Goal: Task Accomplishment & Management: Use online tool/utility

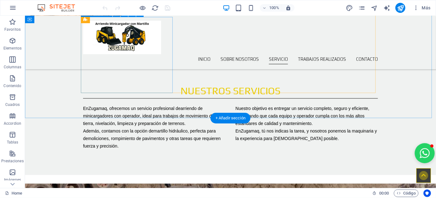
scroll to position [455, 0]
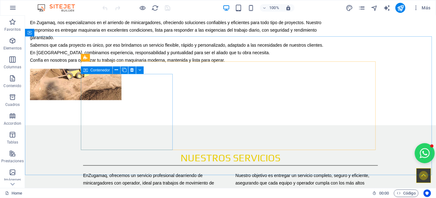
click at [95, 70] on span "Contenedor" at bounding box center [100, 70] width 20 height 4
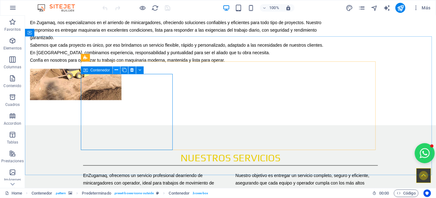
click at [117, 70] on icon at bounding box center [116, 70] width 3 height 7
click at [87, 71] on icon at bounding box center [85, 70] width 4 height 8
click at [118, 71] on icon at bounding box center [116, 70] width 3 height 7
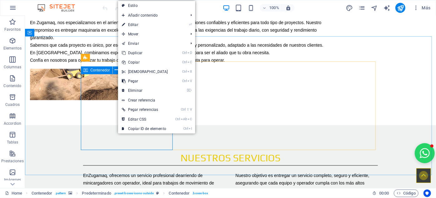
click at [98, 72] on span "Contenedor" at bounding box center [100, 70] width 20 height 4
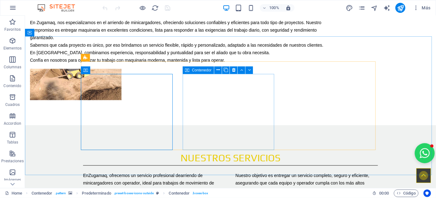
click at [199, 70] on span "Contenedor" at bounding box center [202, 70] width 20 height 4
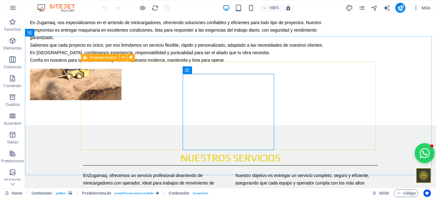
click at [100, 57] on span "Predeterminado" at bounding box center [103, 58] width 27 height 4
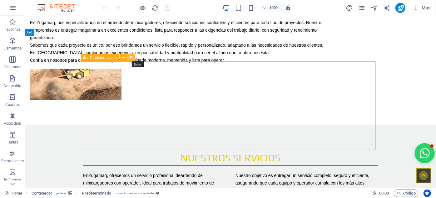
drag, startPoint x: 130, startPoint y: 57, endPoint x: 5, endPoint y: 45, distance: 125.7
click at [130, 57] on icon at bounding box center [130, 57] width 3 height 7
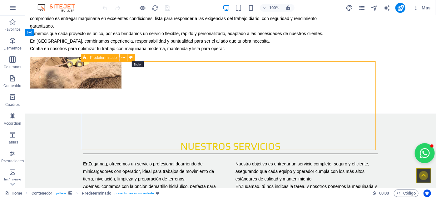
select select "px"
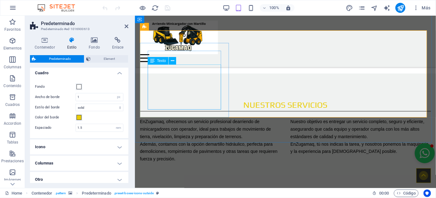
scroll to position [469, 0]
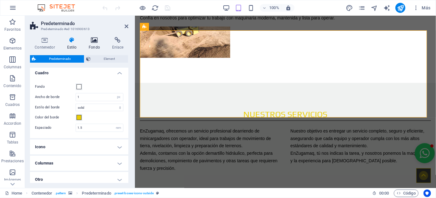
click at [94, 39] on icon at bounding box center [94, 40] width 21 height 6
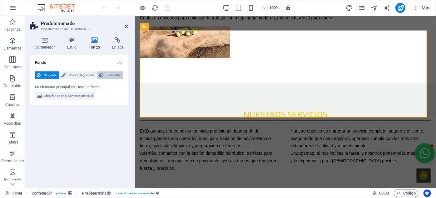
click at [113, 76] on span "Elemento" at bounding box center [114, 75] width 16 height 8
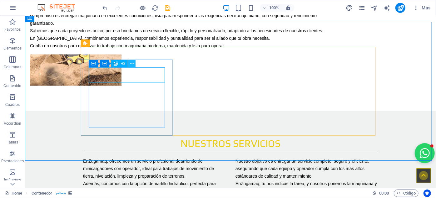
click at [131, 63] on icon at bounding box center [131, 63] width 3 height 7
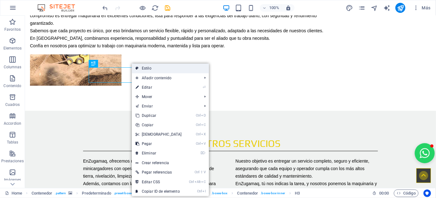
click at [150, 66] on link "Estilo" at bounding box center [170, 67] width 77 height 9
select select "px"
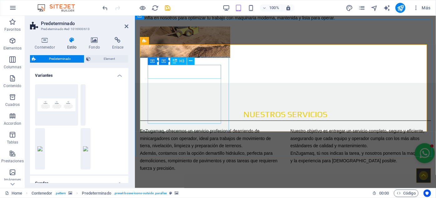
scroll to position [455, 0]
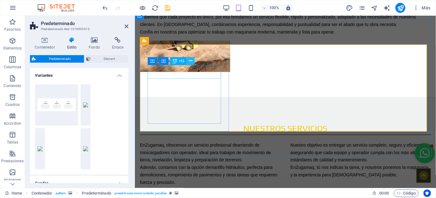
click at [189, 63] on icon at bounding box center [190, 61] width 3 height 7
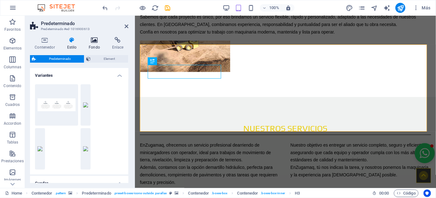
click at [93, 43] on h4 "Fondo" at bounding box center [95, 43] width 23 height 13
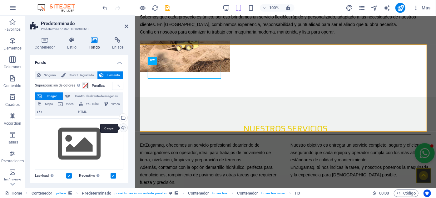
click at [121, 129] on div "Cargar" at bounding box center [122, 128] width 9 height 9
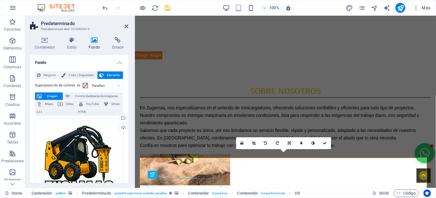
click at [108, 76] on span "Elemento" at bounding box center [114, 75] width 16 height 8
click at [84, 75] on span "Color / Degradado" at bounding box center [82, 75] width 28 height 8
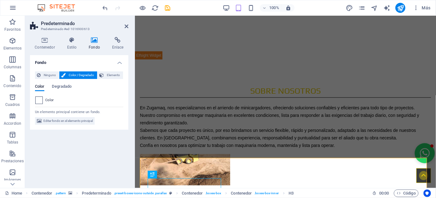
click at [38, 97] on span at bounding box center [39, 100] width 7 height 7
click at [43, 101] on div "Color" at bounding box center [79, 100] width 88 height 8
click at [47, 101] on span "Color" at bounding box center [49, 100] width 9 height 5
click at [62, 86] on span "Degradado" at bounding box center [62, 87] width 20 height 9
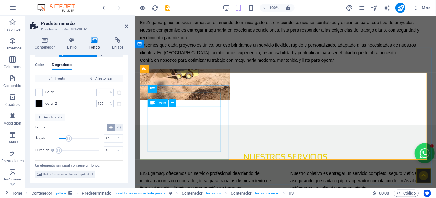
scroll to position [512, 0]
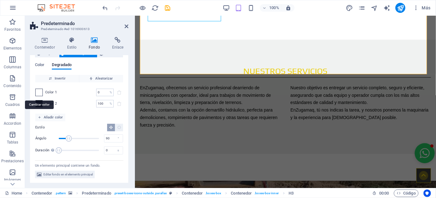
click at [38, 92] on span at bounding box center [39, 92] width 7 height 7
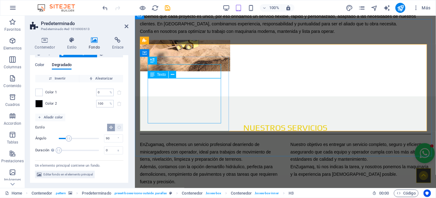
scroll to position [455, 0]
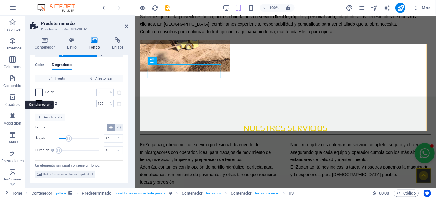
click at [40, 93] on span at bounding box center [39, 92] width 7 height 7
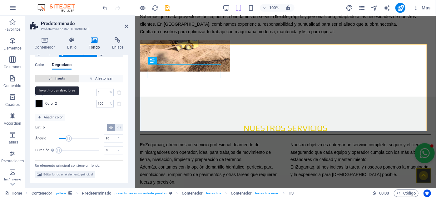
click at [59, 78] on span "Invertir" at bounding box center [57, 79] width 39 height 8
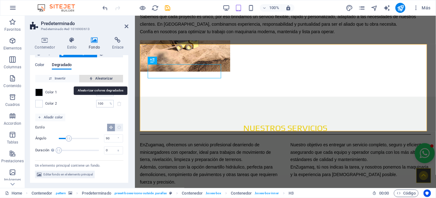
click at [103, 78] on span "Aleatorizar" at bounding box center [101, 79] width 39 height 8
type input "147"
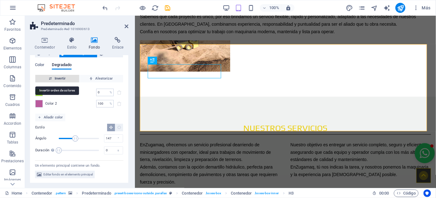
click at [62, 78] on span "Invertir" at bounding box center [57, 79] width 39 height 8
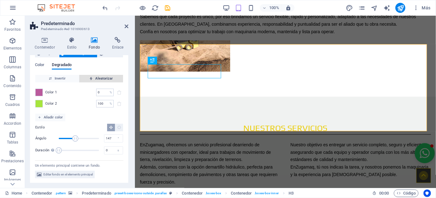
click at [97, 78] on span "Aleatorizar" at bounding box center [101, 79] width 39 height 8
type input "78"
type input "298"
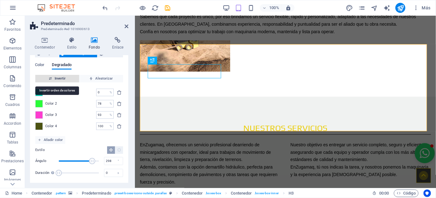
click at [58, 78] on span "Invertir" at bounding box center [57, 79] width 39 height 8
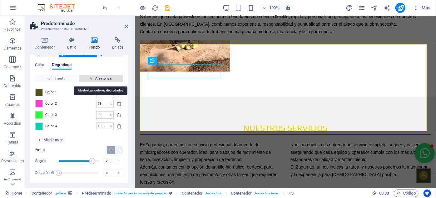
click at [96, 81] on span "Aleatorizar" at bounding box center [101, 79] width 39 height 8
type input "100"
type input "5"
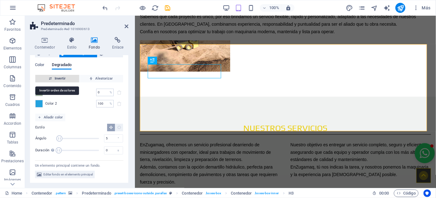
click at [64, 78] on span "Invertir" at bounding box center [57, 79] width 39 height 8
click at [43, 65] on span "Color" at bounding box center [39, 65] width 9 height 9
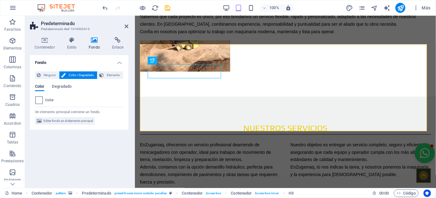
click at [40, 100] on span at bounding box center [39, 100] width 7 height 7
click at [48, 99] on span "Color" at bounding box center [49, 100] width 9 height 5
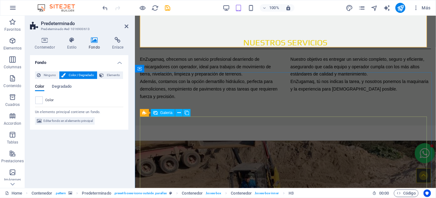
scroll to position [455, 0]
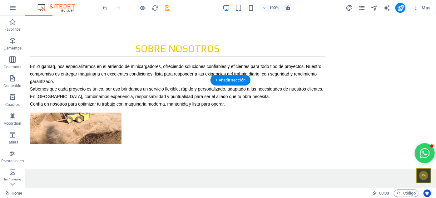
scroll to position [468, 0]
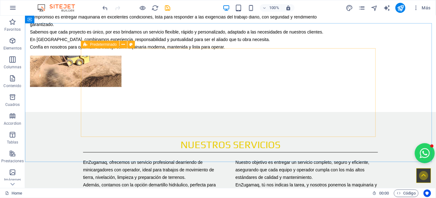
click at [98, 45] on span "Predeterminado" at bounding box center [103, 45] width 27 height 4
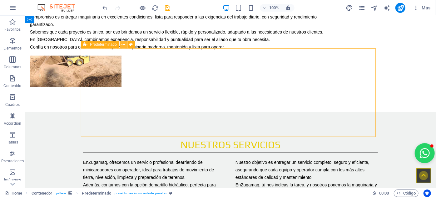
click at [124, 44] on icon at bounding box center [123, 44] width 3 height 7
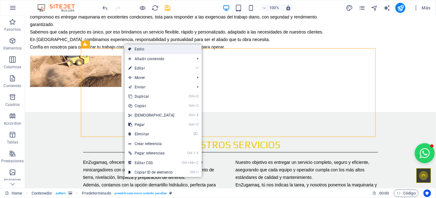
click at [144, 47] on link "Estilo" at bounding box center [163, 48] width 77 height 9
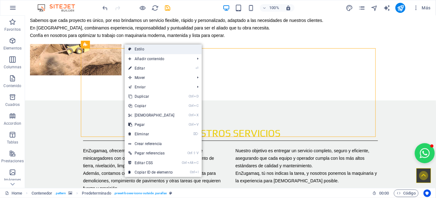
select select "px"
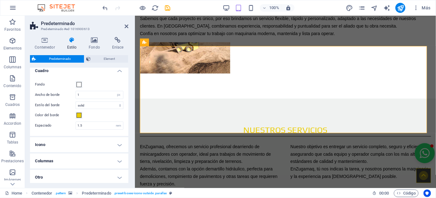
scroll to position [139, 0]
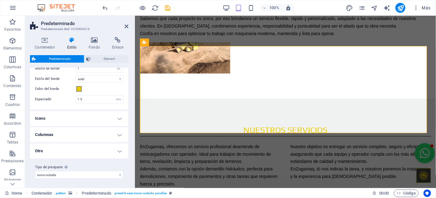
click at [55, 117] on h4 "Icono" at bounding box center [79, 118] width 98 height 15
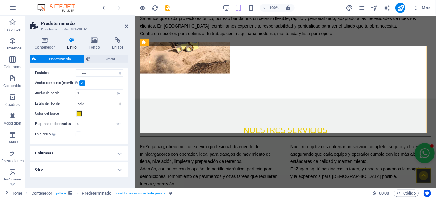
scroll to position [257, 0]
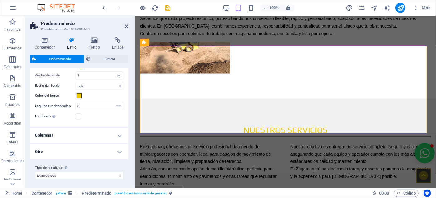
click at [71, 135] on h4 "Columnas" at bounding box center [79, 135] width 98 height 15
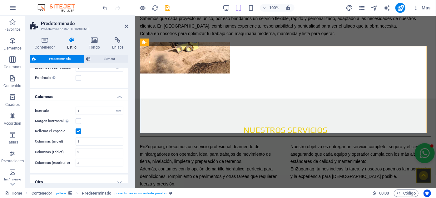
scroll to position [325, 0]
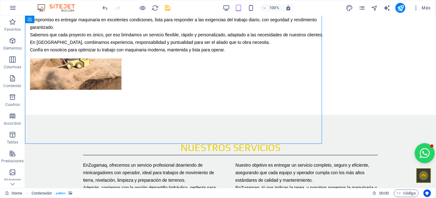
scroll to position [468, 0]
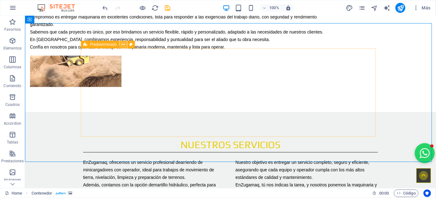
click at [123, 44] on icon at bounding box center [123, 44] width 3 height 7
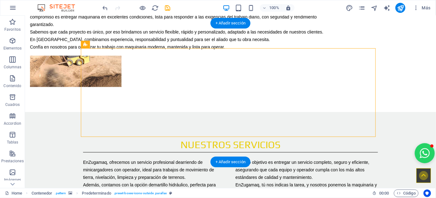
drag, startPoint x: 265, startPoint y: 39, endPoint x: 284, endPoint y: 38, distance: 19.7
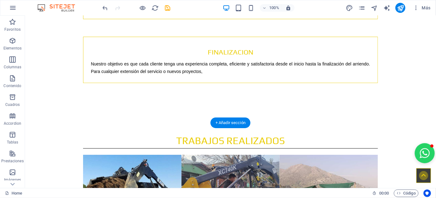
scroll to position [979, 0]
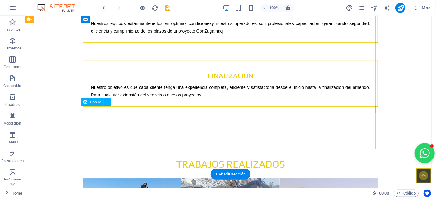
scroll to position [979, 0]
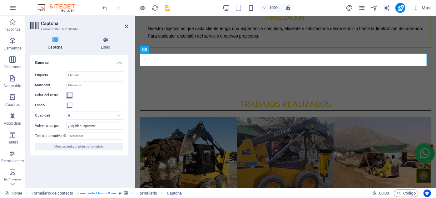
click at [70, 96] on span at bounding box center [69, 95] width 5 height 5
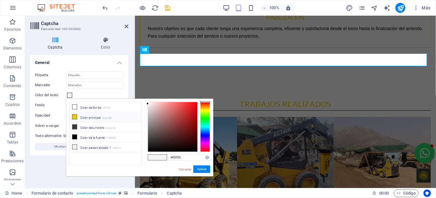
click at [76, 115] on icon at bounding box center [75, 116] width 4 height 4
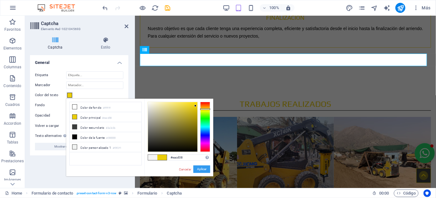
click at [204, 169] on button "Aplicar" at bounding box center [202, 169] width 17 height 8
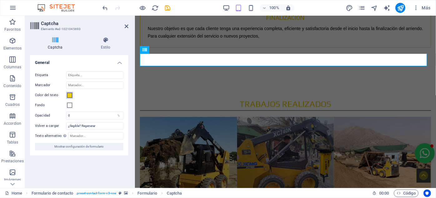
click at [69, 96] on span at bounding box center [69, 95] width 5 height 5
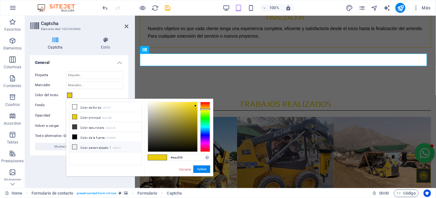
click at [90, 146] on li "Color personalizado 1 #f0f2f1" at bounding box center [106, 147] width 72 height 10
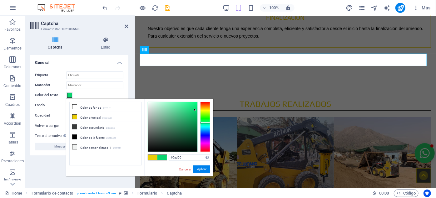
drag, startPoint x: 147, startPoint y: 103, endPoint x: 195, endPoint y: 110, distance: 48.6
click at [195, 110] on div at bounding box center [195, 109] width 2 height 2
click at [202, 169] on button "Aplicar" at bounding box center [202, 169] width 17 height 8
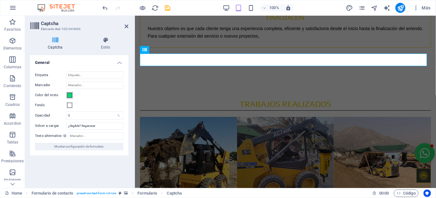
click at [69, 94] on span at bounding box center [69, 95] width 5 height 5
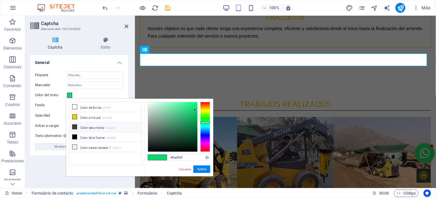
click at [93, 125] on li "Color secundario #3a3c3b" at bounding box center [106, 127] width 72 height 10
drag, startPoint x: 204, startPoint y: 169, endPoint x: 69, endPoint y: 154, distance: 135.7
click at [204, 169] on button "Aplicar" at bounding box center [202, 169] width 17 height 8
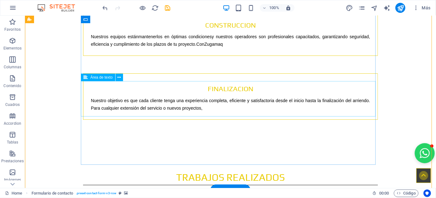
scroll to position [951, 0]
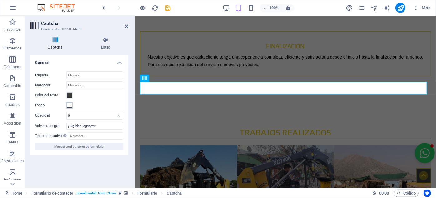
click at [70, 103] on span at bounding box center [69, 105] width 5 height 5
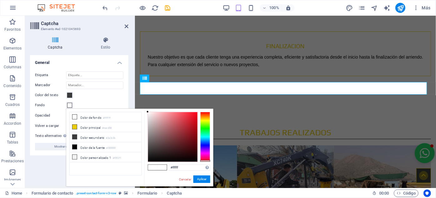
drag, startPoint x: 205, startPoint y: 111, endPoint x: 205, endPoint y: 160, distance: 49.4
click at [205, 160] on div at bounding box center [205, 161] width 10 height 2
click at [200, 179] on button "Aplicar" at bounding box center [202, 179] width 17 height 8
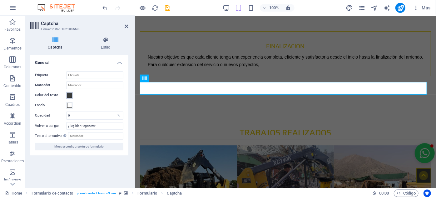
click at [70, 93] on span at bounding box center [69, 95] width 5 height 5
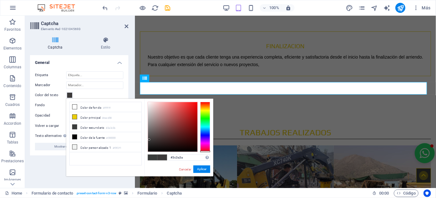
drag, startPoint x: 205, startPoint y: 121, endPoint x: 205, endPoint y: 152, distance: 31.0
click at [205, 152] on div "#3c3a3a Formatos soportados #0852ed rgb(8, 82, 237) rgba(8, 82, 237, 90%) hsv(2…" at bounding box center [178, 182] width 69 height 168
click at [201, 169] on button "Aplicar" at bounding box center [202, 169] width 17 height 8
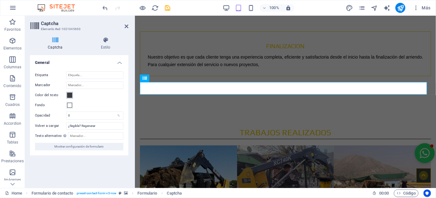
click at [68, 95] on span at bounding box center [69, 95] width 5 height 5
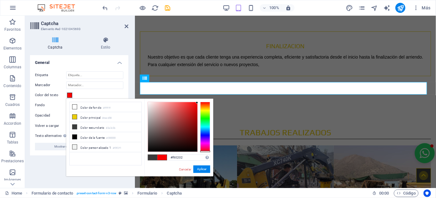
drag, startPoint x: 150, startPoint y: 138, endPoint x: 197, endPoint y: 103, distance: 58.6
click at [197, 103] on div at bounding box center [172, 126] width 49 height 49
type input "#f80202"
click at [207, 168] on button "Aplicar" at bounding box center [202, 169] width 17 height 8
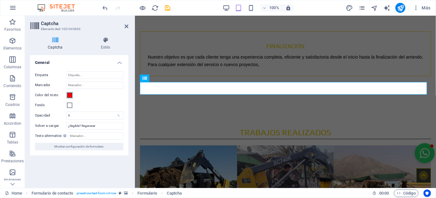
click at [68, 93] on span at bounding box center [69, 95] width 5 height 5
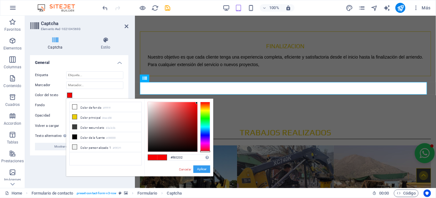
drag, startPoint x: 201, startPoint y: 168, endPoint x: 70, endPoint y: 153, distance: 131.3
click at [201, 168] on button "Aplicar" at bounding box center [202, 169] width 17 height 8
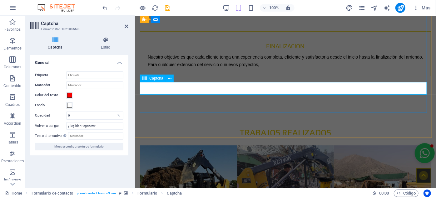
click at [71, 93] on span at bounding box center [69, 95] width 5 height 5
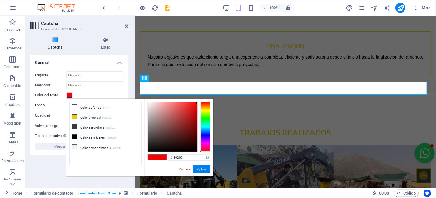
click at [63, 91] on label "Color del texto" at bounding box center [50, 95] width 31 height 8
click at [66, 92] on button "Color del texto" at bounding box center [69, 95] width 7 height 7
click at [92, 89] on div "Etiqueta Marcador Color del texto Fondo Opacidad 0 % Volver a cargar ¿Ilegible?…" at bounding box center [79, 110] width 98 height 89
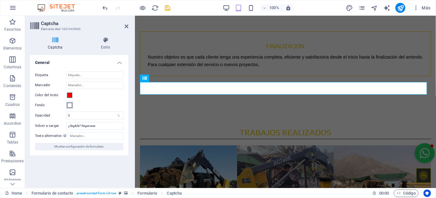
click at [68, 105] on span at bounding box center [69, 105] width 5 height 5
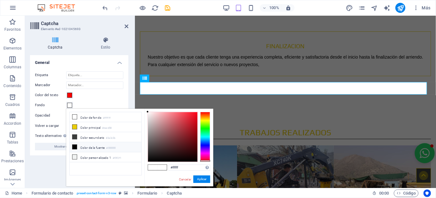
drag, startPoint x: 85, startPoint y: 145, endPoint x: 99, endPoint y: 144, distance: 14.2
click at [86, 145] on li "Color de la fuente #000000" at bounding box center [106, 147] width 72 height 10
type input "#000000"
click at [200, 179] on button "Aplicar" at bounding box center [202, 179] width 17 height 8
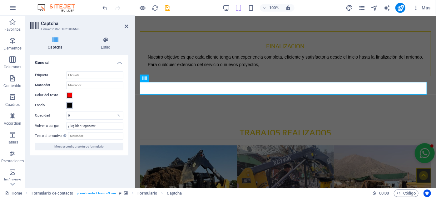
click at [71, 103] on span at bounding box center [69, 105] width 5 height 5
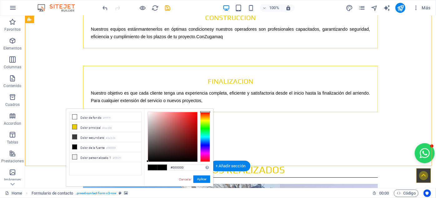
click at [203, 177] on button "Aplicar" at bounding box center [202, 179] width 17 height 8
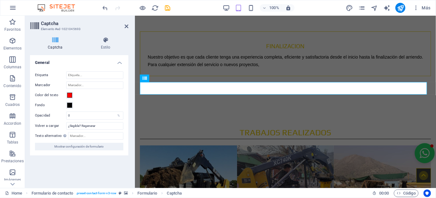
click at [52, 42] on icon at bounding box center [55, 40] width 51 height 6
click at [107, 41] on icon at bounding box center [105, 40] width 45 height 6
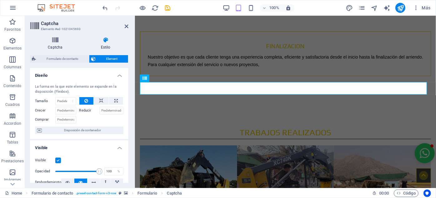
click at [54, 38] on icon at bounding box center [55, 40] width 51 height 6
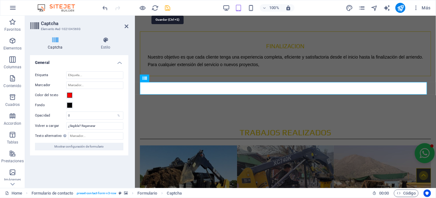
click at [166, 7] on icon "save" at bounding box center [167, 7] width 7 height 7
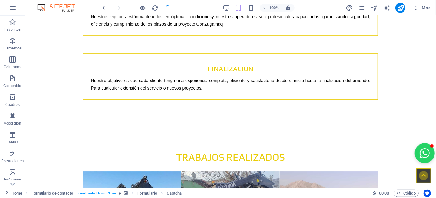
checkbox input "false"
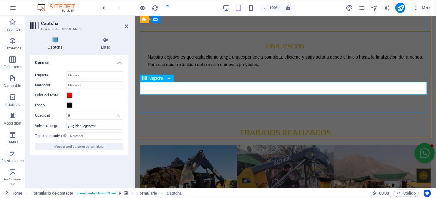
click at [72, 95] on button "Color del texto" at bounding box center [69, 95] width 7 height 7
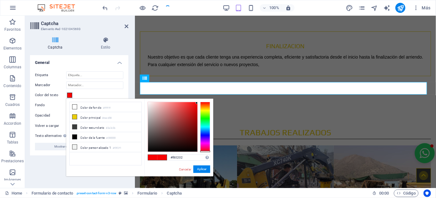
click at [162, 156] on span at bounding box center [162, 156] width 9 height 5
click at [163, 156] on span at bounding box center [162, 156] width 9 height 5
drag, startPoint x: 204, startPoint y: 100, endPoint x: 206, endPoint y: 120, distance: 20.4
click at [204, 109] on div "#f80202 Formatos soportados #0852ed rgb(8, 82, 237) rgba(8, 82, 237, 90%) hsv(2…" at bounding box center [178, 182] width 69 height 168
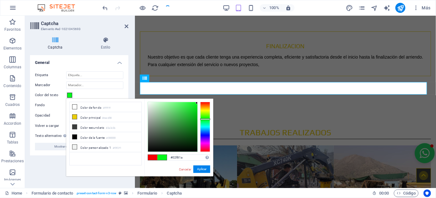
drag, startPoint x: 204, startPoint y: 150, endPoint x: 203, endPoint y: 119, distance: 31.0
click at [203, 119] on div at bounding box center [205, 127] width 10 height 50
drag, startPoint x: 196, startPoint y: 102, endPoint x: 172, endPoint y: 117, distance: 28.3
click at [172, 117] on div at bounding box center [172, 116] width 2 height 2
click at [95, 106] on li "Color de fondo #ffffff" at bounding box center [106, 107] width 72 height 10
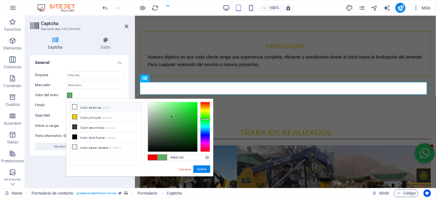
type input "#ffffff"
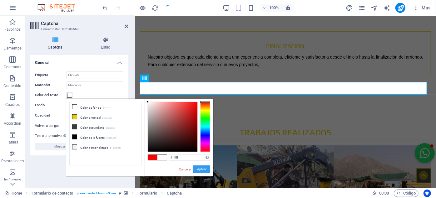
drag, startPoint x: 202, startPoint y: 169, endPoint x: 67, endPoint y: 153, distance: 136.2
click at [202, 169] on button "Aplicar" at bounding box center [202, 169] width 17 height 8
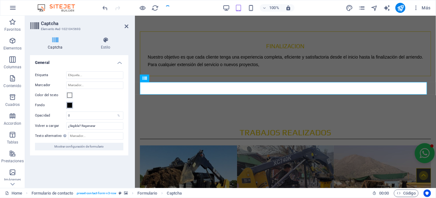
click at [71, 104] on span at bounding box center [69, 105] width 5 height 5
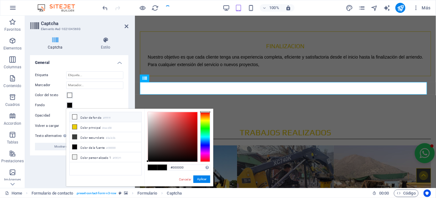
click at [82, 117] on li "Color de fondo #ffffff" at bounding box center [106, 117] width 72 height 10
type input "#ffffff"
click at [198, 180] on button "Aplicar" at bounding box center [202, 179] width 17 height 8
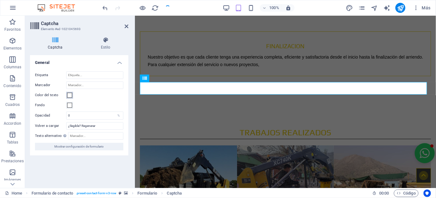
click at [68, 94] on span at bounding box center [69, 95] width 5 height 5
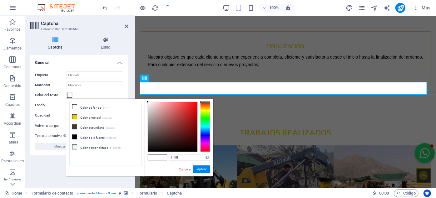
drag, startPoint x: 205, startPoint y: 100, endPoint x: 204, endPoint y: 142, distance: 42.5
click at [204, 142] on div "#ffffff Formatos soportados #0852ed rgb(8, 82, 237) rgba(8, 82, 237, 90%) hsv(2…" at bounding box center [178, 182] width 69 height 168
drag, startPoint x: 206, startPoint y: 101, endPoint x: 205, endPoint y: 156, distance: 54.7
click at [205, 156] on div "#ffffff Formatos soportados #0852ed rgb(8, 82, 237) rgba(8, 82, 237, 90%) hsv(2…" at bounding box center [178, 182] width 69 height 168
type input "#f60404"
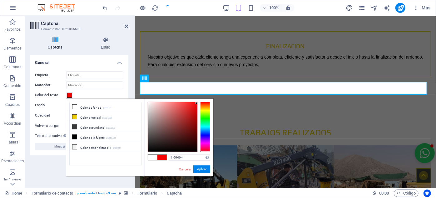
drag, startPoint x: 147, startPoint y: 101, endPoint x: 197, endPoint y: 103, distance: 49.5
click at [197, 103] on div at bounding box center [196, 103] width 2 height 2
click at [203, 167] on button "Aplicar" at bounding box center [202, 169] width 17 height 8
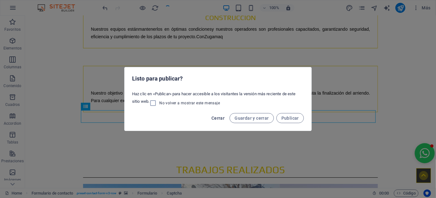
click at [220, 118] on span "Cerrar" at bounding box center [218, 117] width 13 height 5
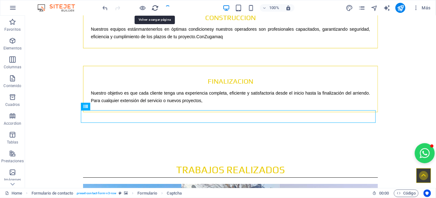
click at [154, 8] on icon "reload" at bounding box center [155, 7] width 7 height 7
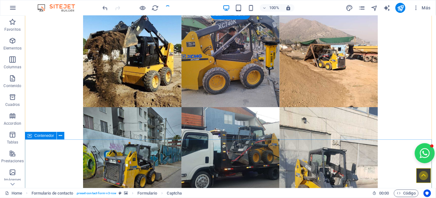
scroll to position [1150, 0]
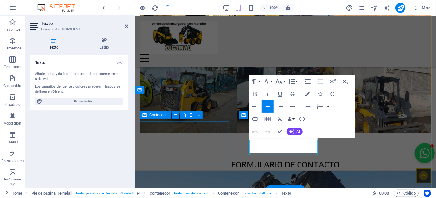
scroll to position [1120, 0]
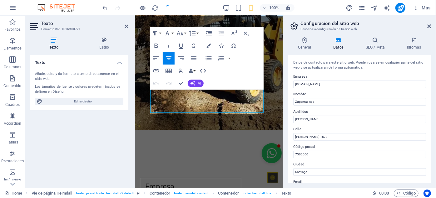
scroll to position [1735, 0]
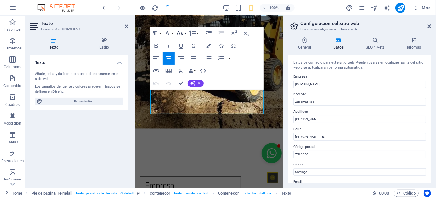
click at [179, 34] on icon "button" at bounding box center [180, 33] width 7 height 4
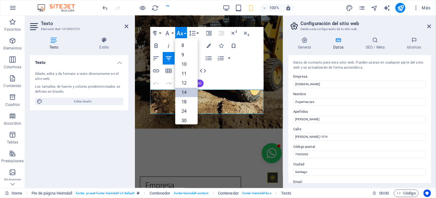
click at [183, 89] on link "14" at bounding box center [186, 92] width 23 height 9
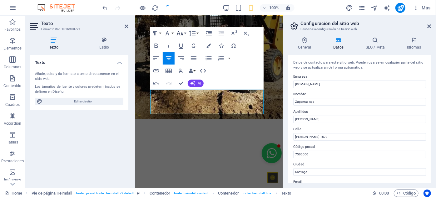
click at [178, 32] on icon "button" at bounding box center [180, 33] width 8 height 8
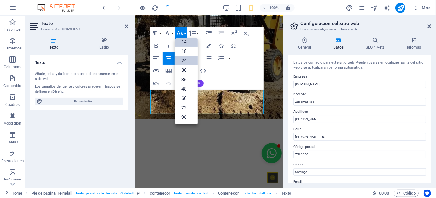
scroll to position [50, 0]
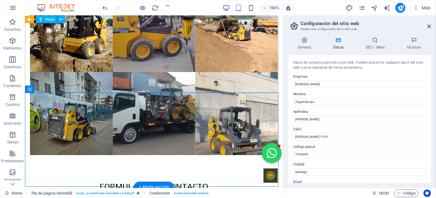
scroll to position [1121, 0]
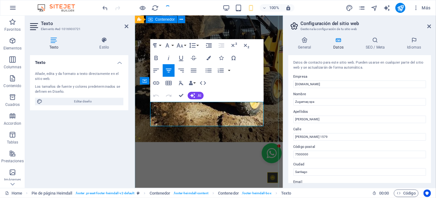
scroll to position [1723, 0]
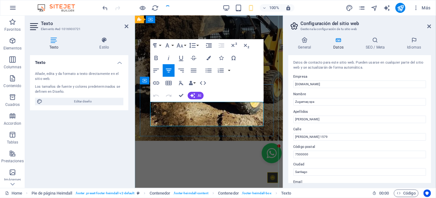
click at [181, 46] on icon "button" at bounding box center [180, 46] width 8 height 8
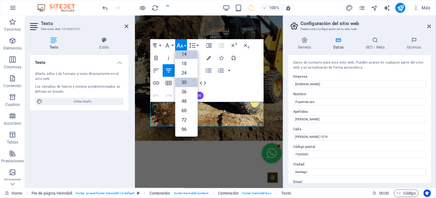
scroll to position [50, 0]
click at [186, 65] on link "18" at bounding box center [186, 63] width 23 height 9
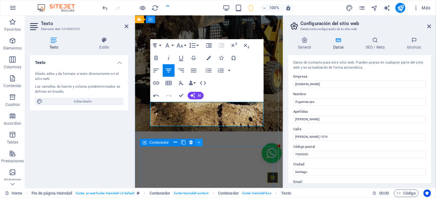
click at [196, 146] on button at bounding box center [199, 143] width 8 height 8
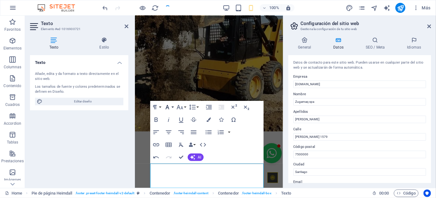
click at [167, 108] on icon "button" at bounding box center [168, 107] width 8 height 8
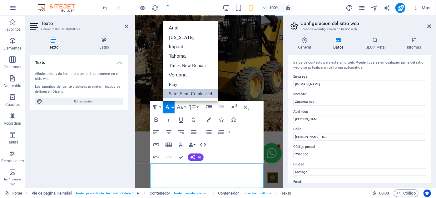
scroll to position [0, 0]
click at [174, 29] on link "Arial" at bounding box center [191, 27] width 56 height 9
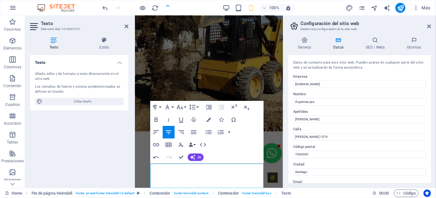
click at [258, 103] on div "Paragraph Format Normal Heading 1 Heading 2 Heading 3 Heading 4 Heading 5 Headi…" at bounding box center [206, 132] width 113 height 63
click at [96, 137] on div "Texto Añade, edita y da formato a texto directamente en el sitio web. Los tamañ…" at bounding box center [79, 119] width 98 height 128
click at [95, 138] on div "Texto Añade, edita y da formato a texto directamente en el sitio web. Los tamañ…" at bounding box center [79, 119] width 98 height 128
drag, startPoint x: 59, startPoint y: 147, endPoint x: 63, endPoint y: 147, distance: 3.8
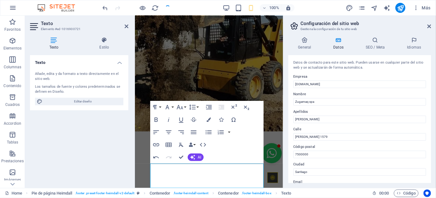
click at [59, 147] on div "Texto Añade, edita y da formato a texto directamente en el sitio web. Los tamañ…" at bounding box center [79, 119] width 98 height 128
click at [430, 27] on icon at bounding box center [430, 26] width 4 height 5
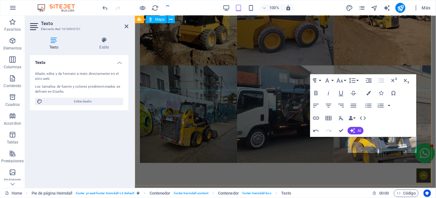
scroll to position [1121, 0]
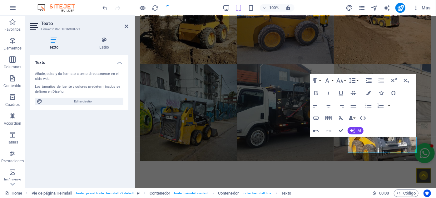
click at [119, 138] on div "Texto Añade, edita y da formato a texto directamente en el sitio web. Los tamañ…" at bounding box center [79, 119] width 98 height 128
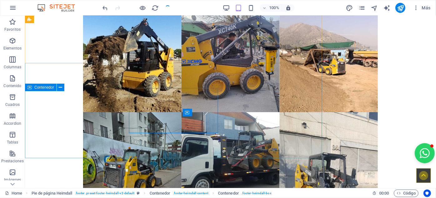
scroll to position [1151, 0]
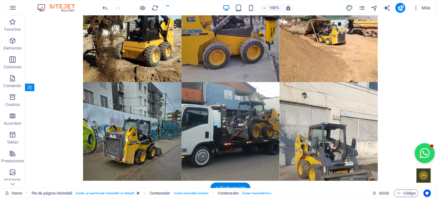
drag, startPoint x: 336, startPoint y: 121, endPoint x: 178, endPoint y: 129, distance: 158.1
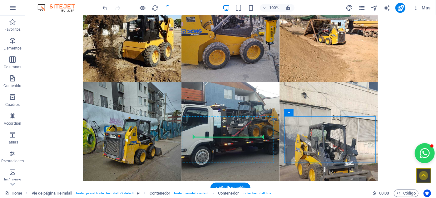
drag, startPoint x: 334, startPoint y: 120, endPoint x: 215, endPoint y: 133, distance: 119.2
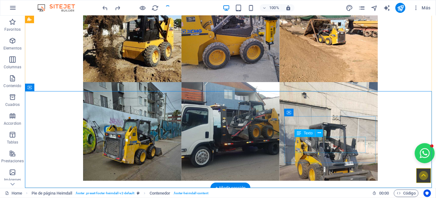
drag, startPoint x: 347, startPoint y: 147, endPoint x: 351, endPoint y: 140, distance: 8.3
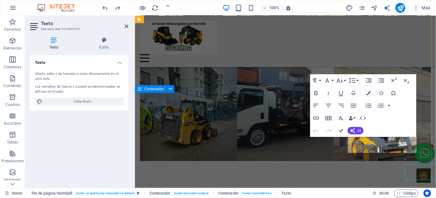
scroll to position [1121, 0]
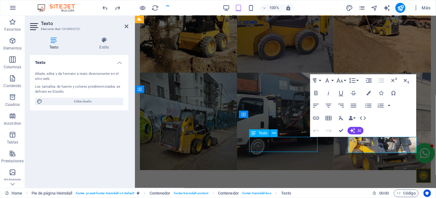
scroll to position [1149, 0]
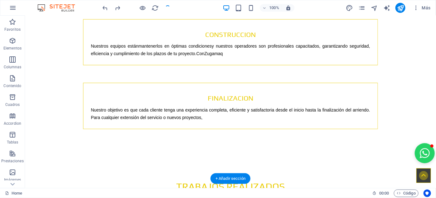
scroll to position [938, 0]
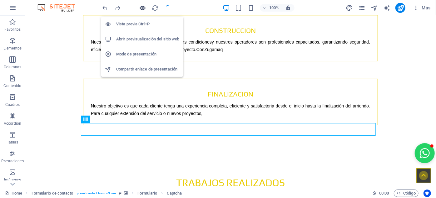
click at [143, 8] on icon "button" at bounding box center [142, 7] width 7 height 7
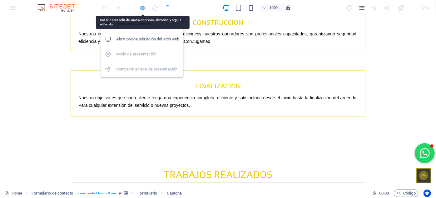
click at [144, 8] on icon "button" at bounding box center [142, 7] width 7 height 7
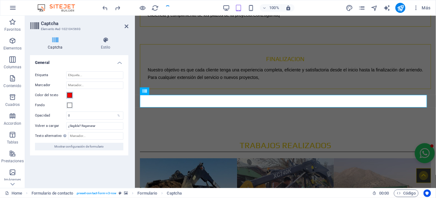
click at [72, 96] on span at bounding box center [69, 95] width 5 height 5
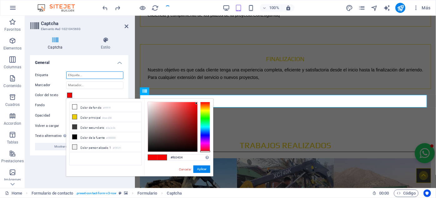
click at [85, 76] on input "Etiqueta" at bounding box center [94, 75] width 57 height 8
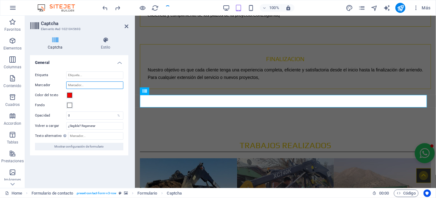
click at [84, 86] on input "Marcador" at bounding box center [94, 85] width 57 height 8
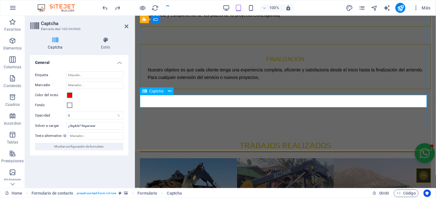
click at [70, 94] on span at bounding box center [69, 95] width 5 height 5
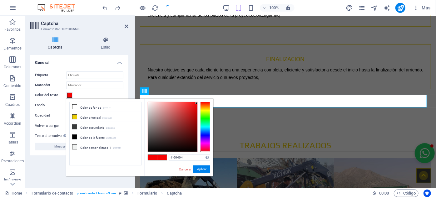
click at [69, 92] on button "Color del texto" at bounding box center [69, 95] width 7 height 7
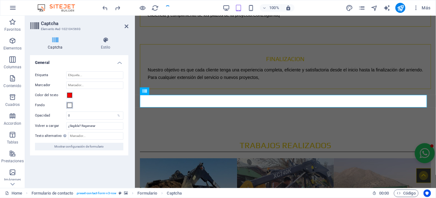
click at [70, 105] on span at bounding box center [69, 105] width 5 height 5
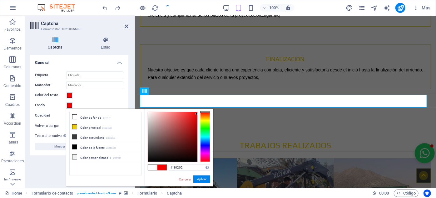
drag, startPoint x: 178, startPoint y: 124, endPoint x: 197, endPoint y: 114, distance: 21.3
click at [197, 114] on div at bounding box center [172, 136] width 49 height 49
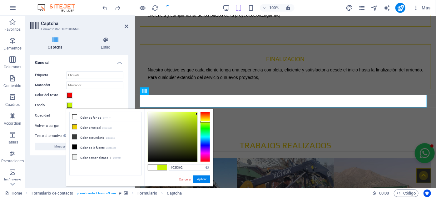
type input "#02f36b"
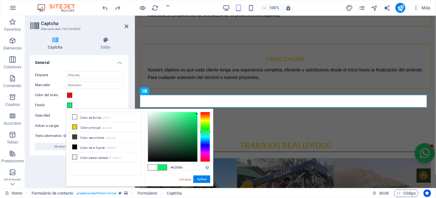
drag, startPoint x: 204, startPoint y: 112, endPoint x: 204, endPoint y: 132, distance: 19.7
click at [204, 132] on div at bounding box center [205, 132] width 10 height 2
click at [198, 177] on button "Aplicar" at bounding box center [202, 179] width 17 height 8
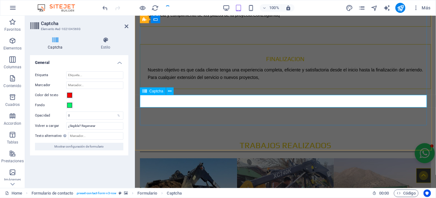
click at [155, 6] on icon "reload" at bounding box center [155, 7] width 7 height 7
